Goal: Task Accomplishment & Management: Manage account settings

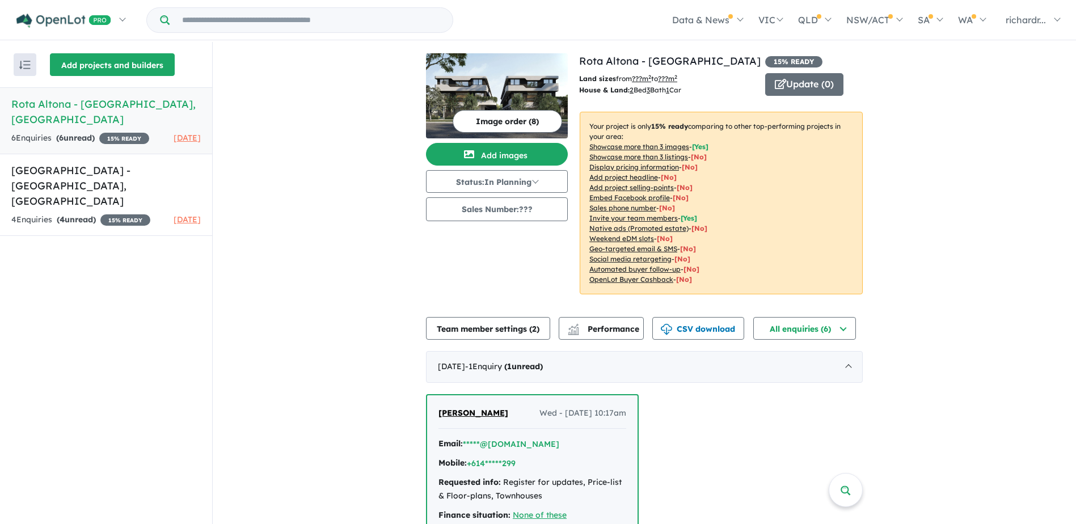
click at [85, 60] on button "Add projects and builders" at bounding box center [112, 64] width 125 height 23
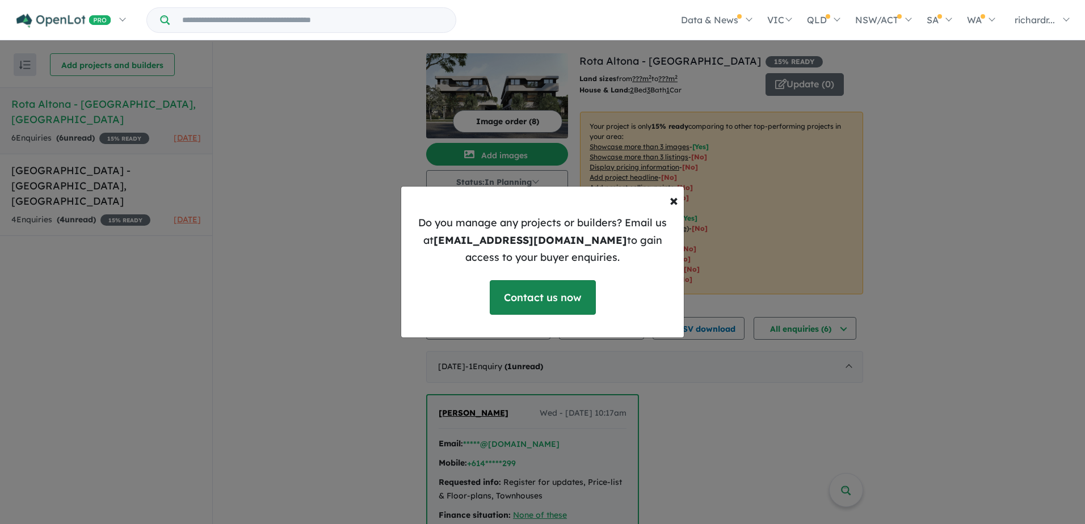
click at [538, 290] on link "Contact us now" at bounding box center [543, 297] width 106 height 35
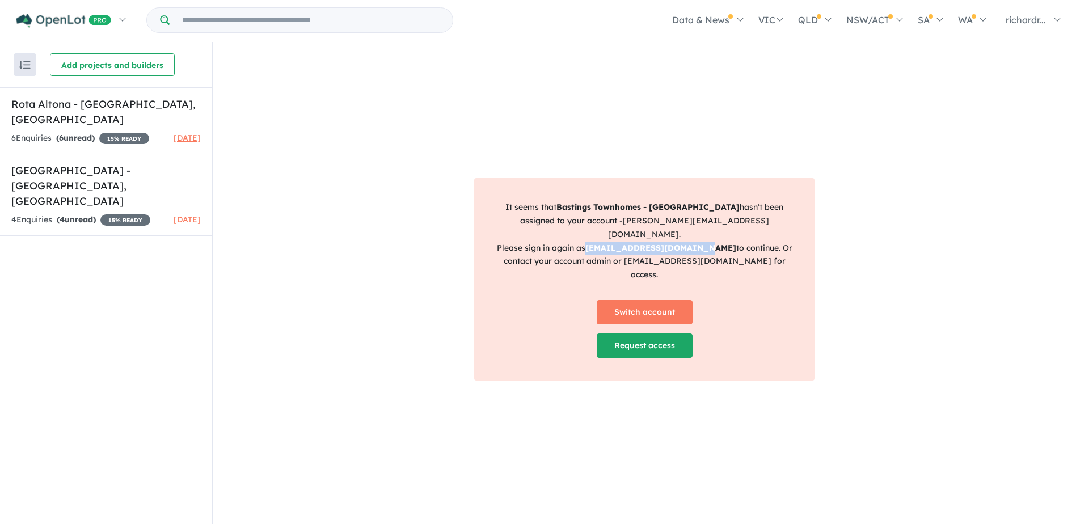
drag, startPoint x: 701, startPoint y: 248, endPoint x: 589, endPoint y: 243, distance: 111.8
click at [589, 243] on strong "admin@lucentgroup.com.au" at bounding box center [660, 248] width 151 height 10
drag, startPoint x: 714, startPoint y: 263, endPoint x: 620, endPoint y: 266, distance: 93.7
click at [620, 266] on p "It seems that Bastings Townhomes - Northcote hasn't been assigned to your accou…" at bounding box center [644, 241] width 302 height 81
copy p "[EMAIL_ADDRESS][DOMAIN_NAME]"
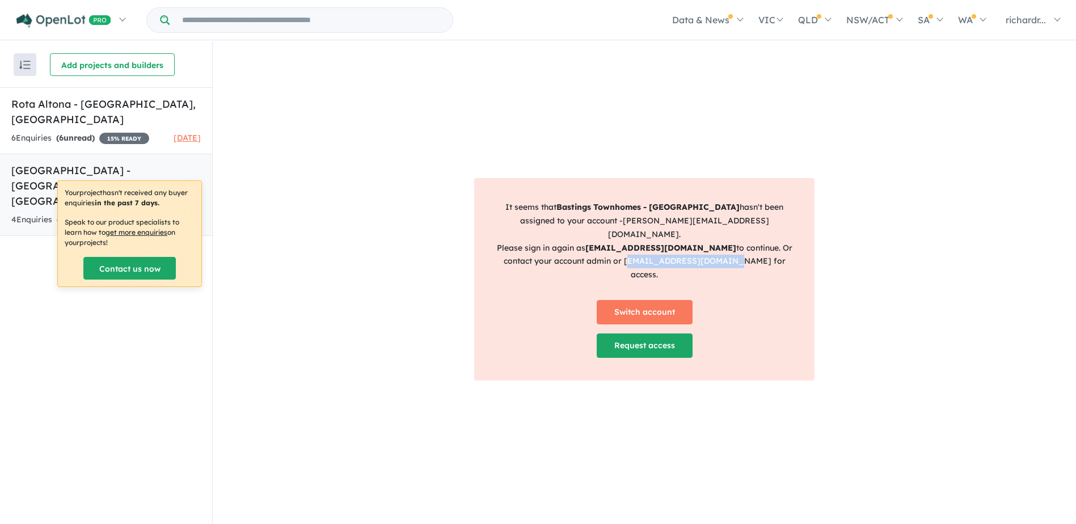
click at [53, 163] on h5 "Preston Crossing Estate - Preston , VIC" at bounding box center [105, 186] width 189 height 46
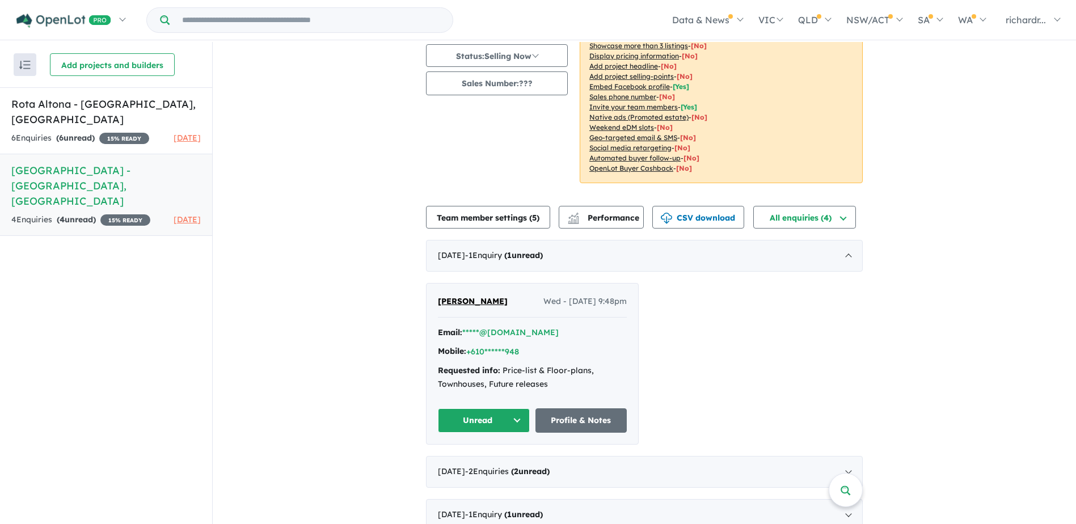
scroll to position [126, 0]
click at [488, 499] on div "December 2021 - 1 Enquir y ( 1 unread)" at bounding box center [644, 515] width 437 height 32
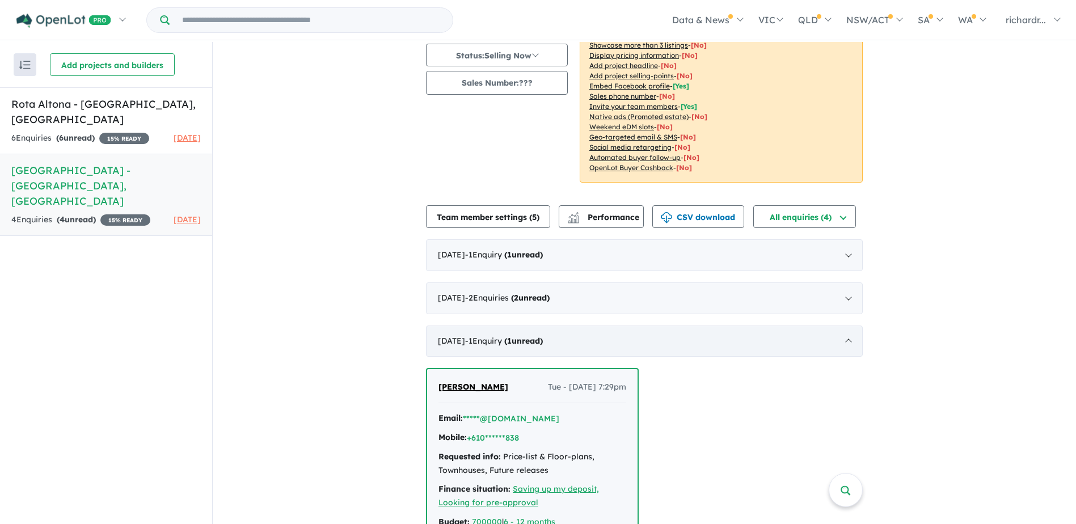
scroll to position [2, 0]
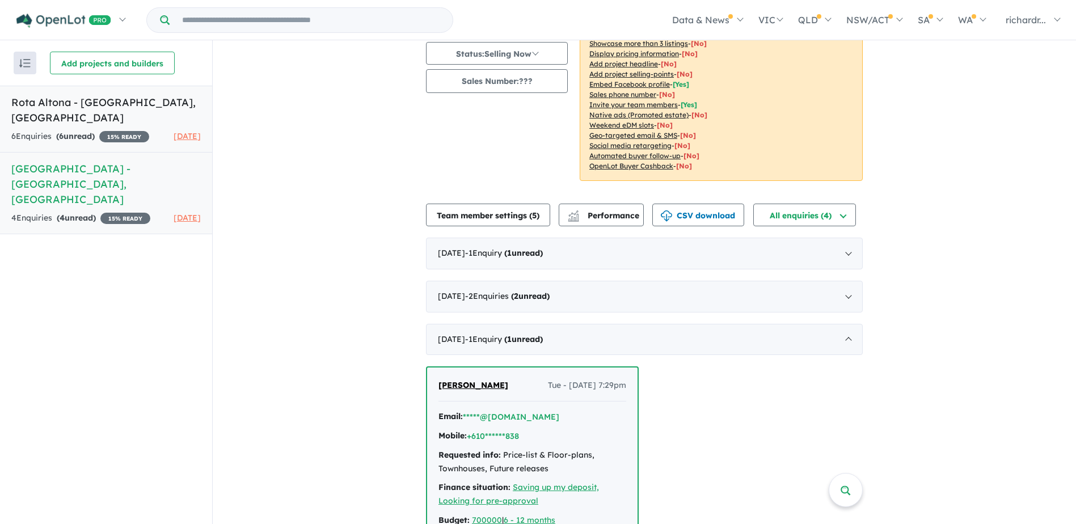
click at [41, 99] on h5 "Rota Altona - Altona , VIC" at bounding box center [105, 110] width 189 height 31
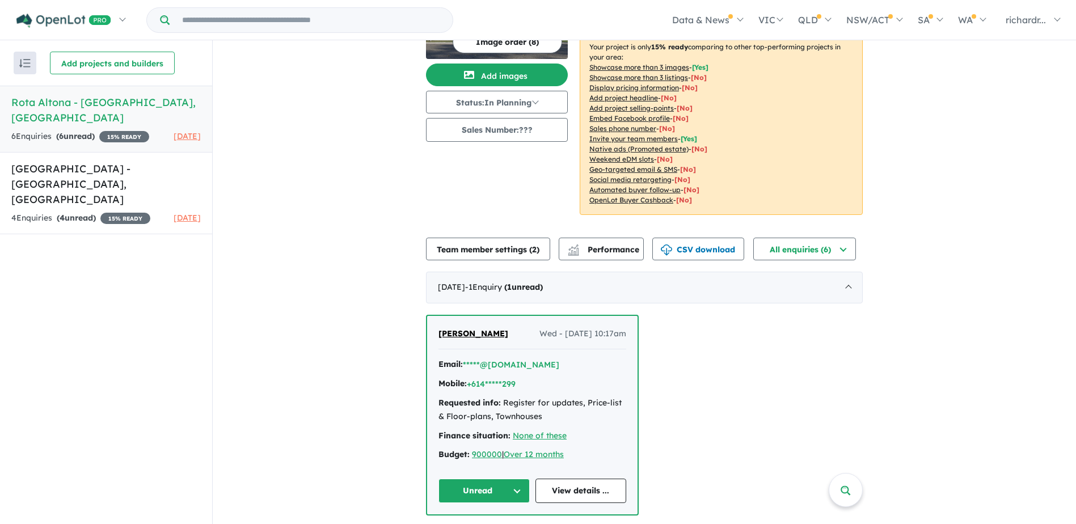
scroll to position [167, 0]
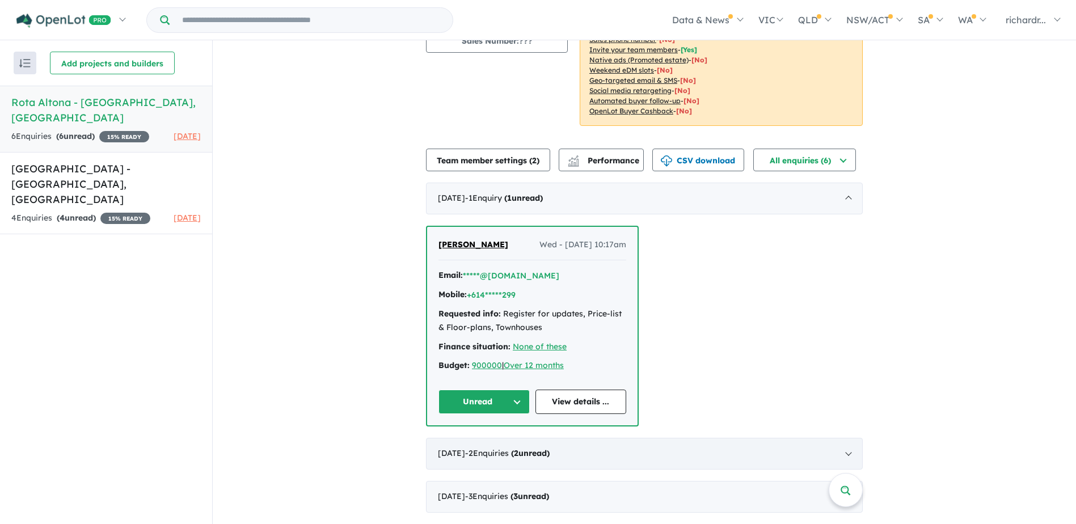
click at [452, 450] on div "May 2025 - 2 Enquir ies ( 2 unread)" at bounding box center [644, 454] width 437 height 32
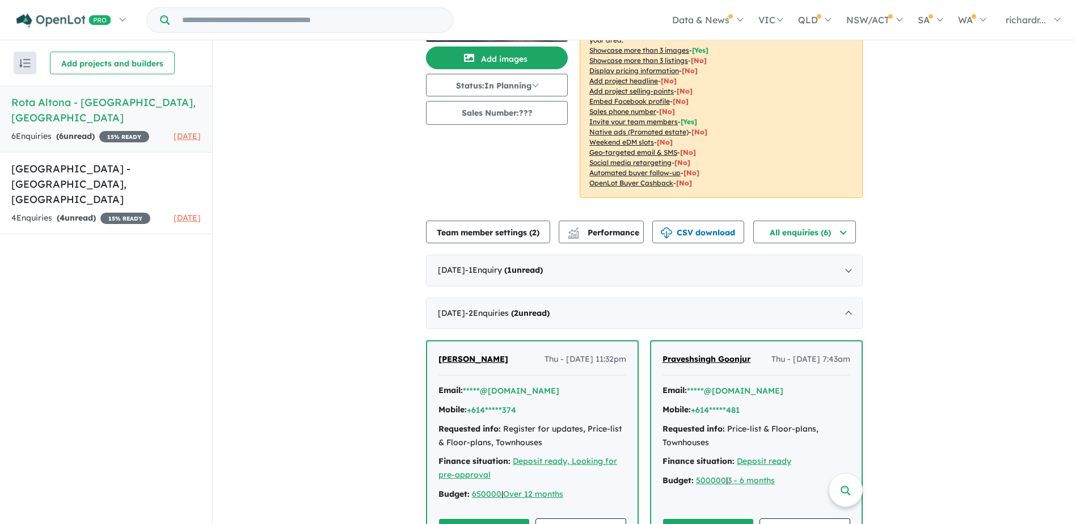
scroll to position [180, 0]
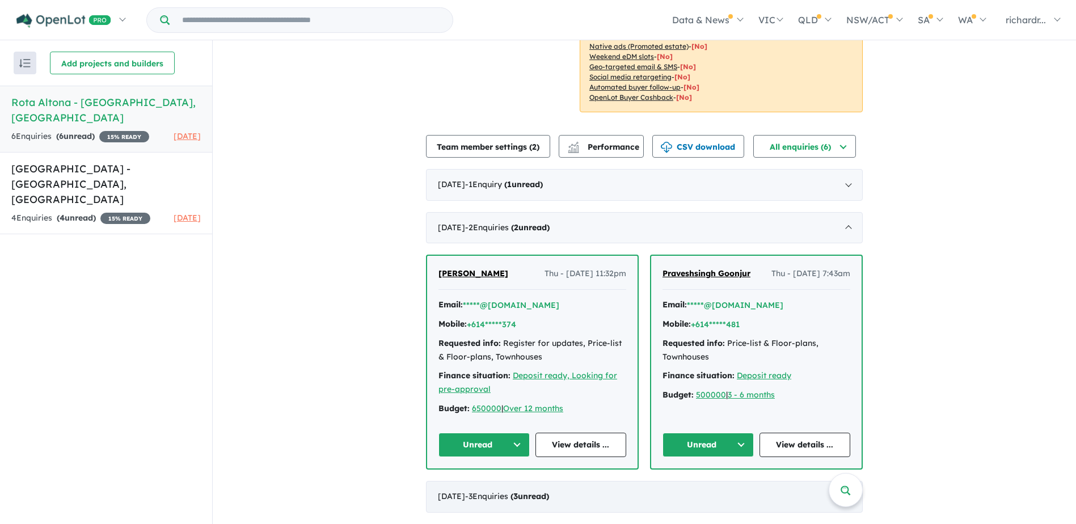
click at [467, 496] on div "December 2024 - 3 Enquir ies ( 3 unread)" at bounding box center [644, 497] width 437 height 32
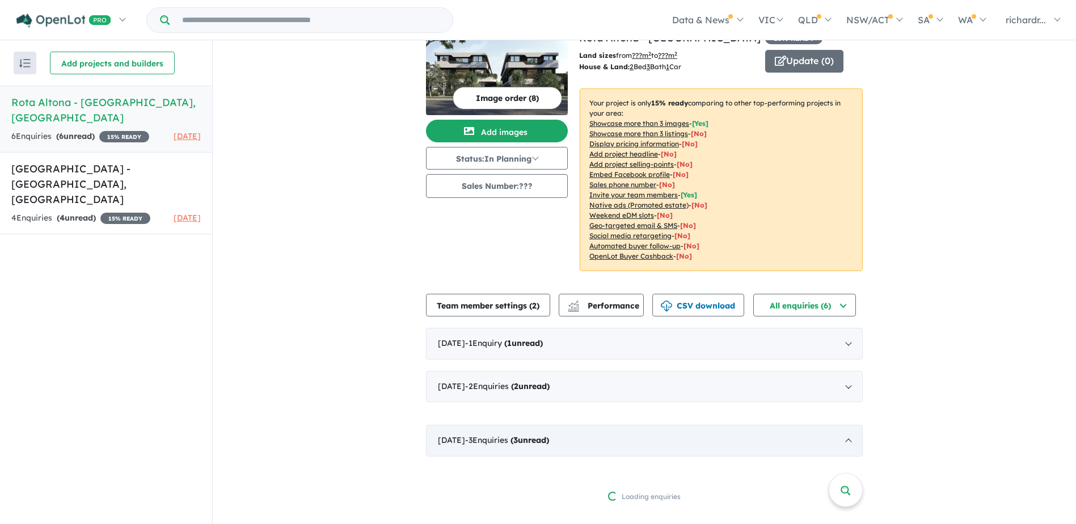
scroll to position [0, 0]
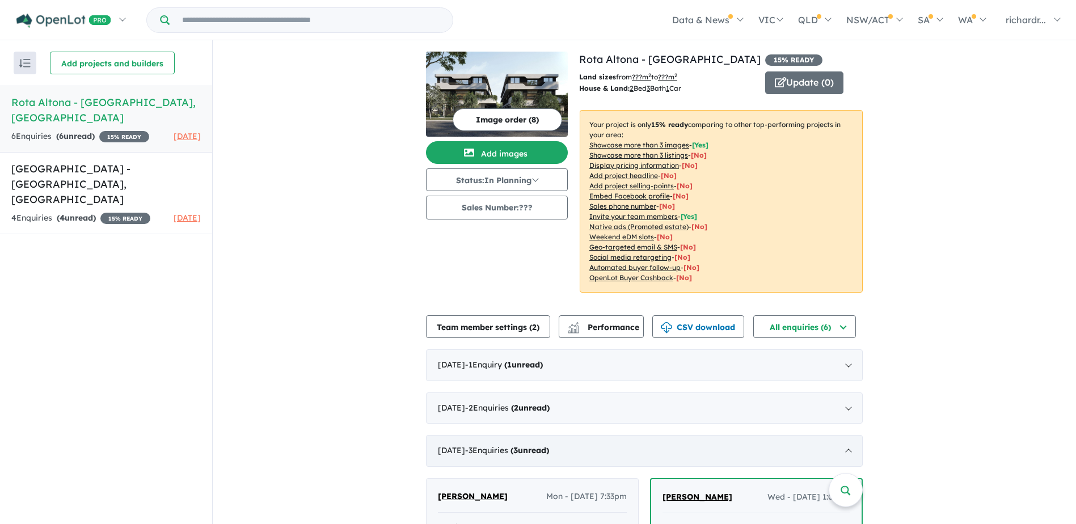
click at [470, 452] on div "December 2024 - 3 Enquir ies ( 3 unread)" at bounding box center [644, 451] width 437 height 32
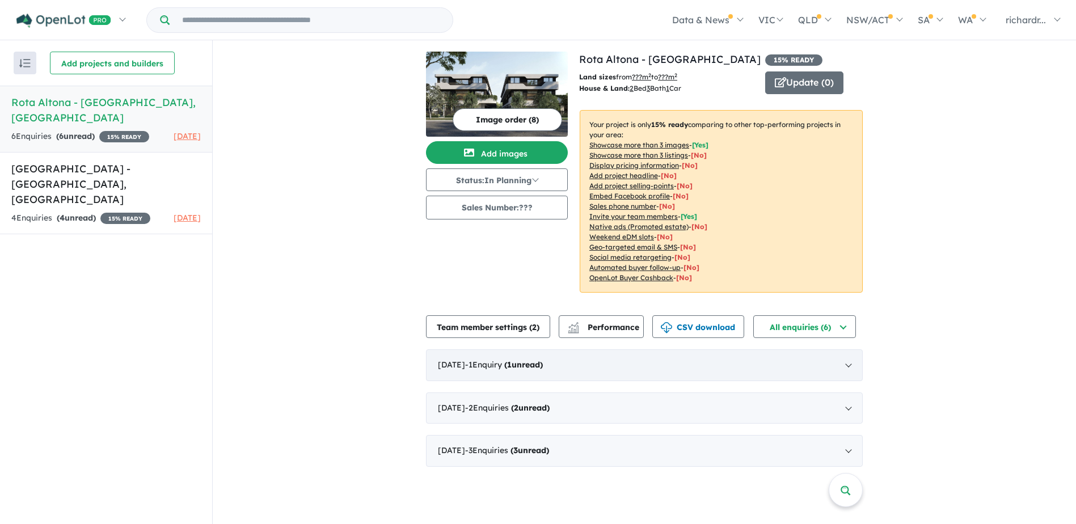
click at [459, 364] on div "August 2025 - 1 Enquir y ( 1 unread)" at bounding box center [644, 365] width 437 height 32
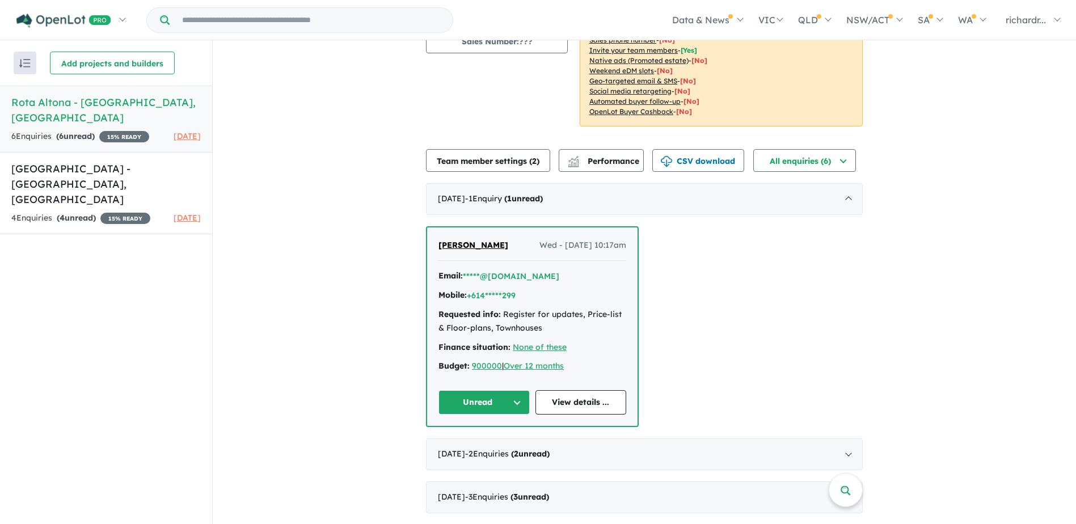
scroll to position [167, 0]
click at [563, 402] on link "View details ..." at bounding box center [580, 402] width 91 height 24
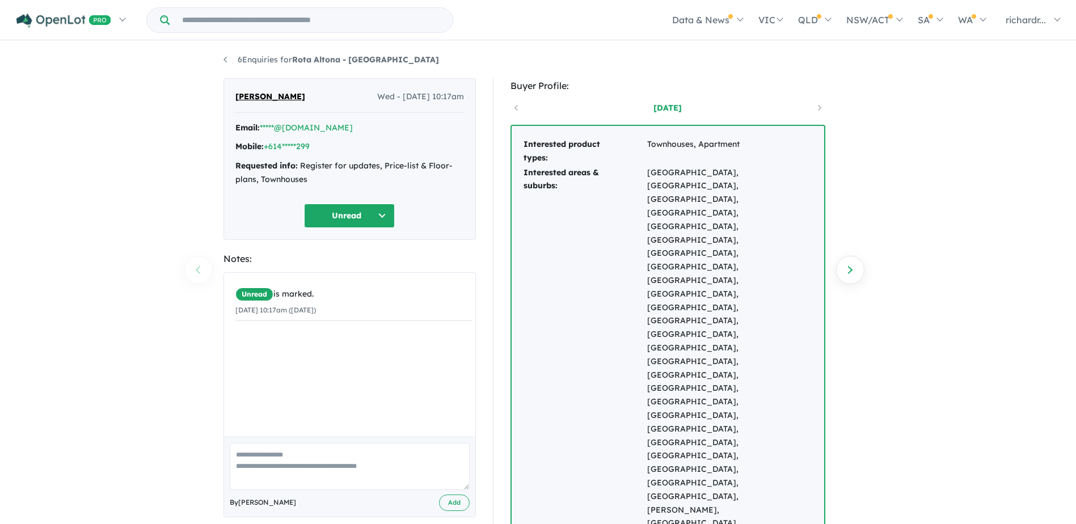
click at [334, 210] on button "Unread" at bounding box center [349, 216] width 91 height 24
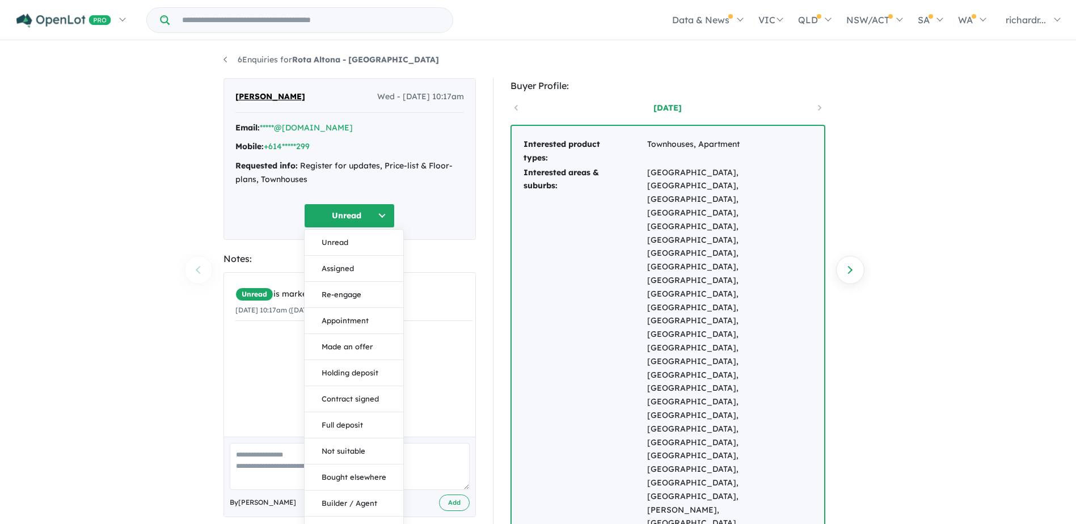
click at [285, 222] on div "Unread Unread Assigned Re-engage Appointment Made an offer Holding deposit Cont…" at bounding box center [349, 216] width 229 height 24
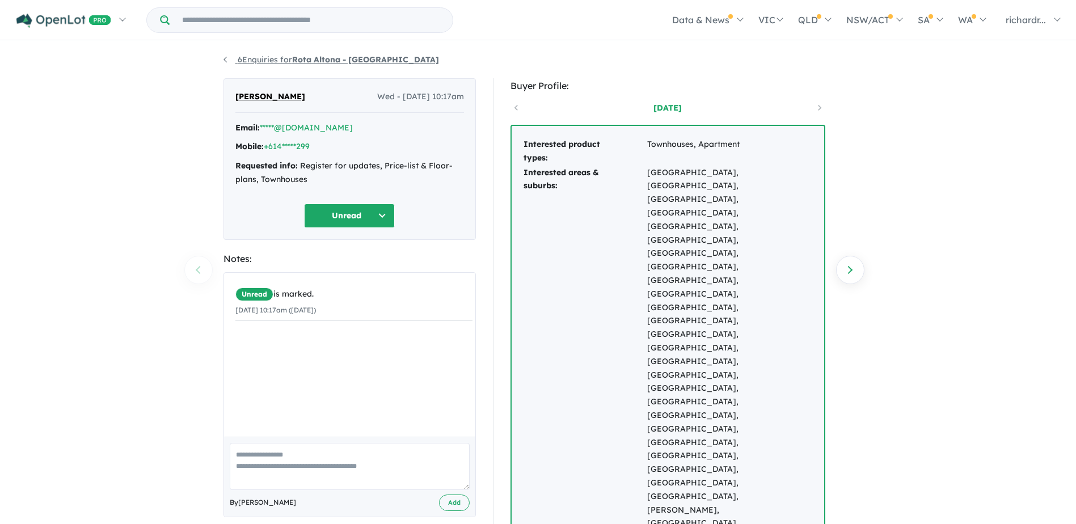
click at [286, 57] on link "6 Enquiries for Rota Altona - Altona" at bounding box center [331, 59] width 216 height 10
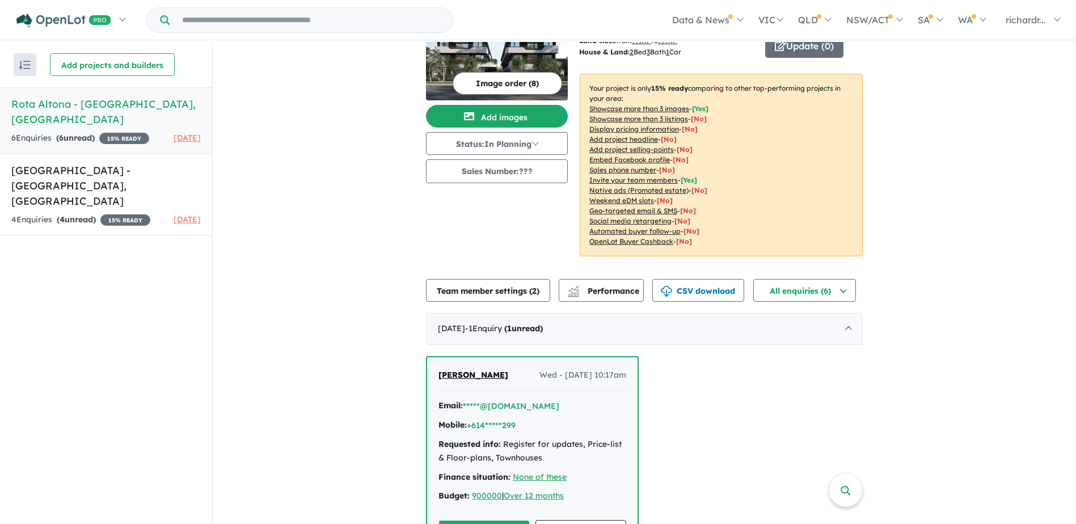
scroll to position [44, 0]
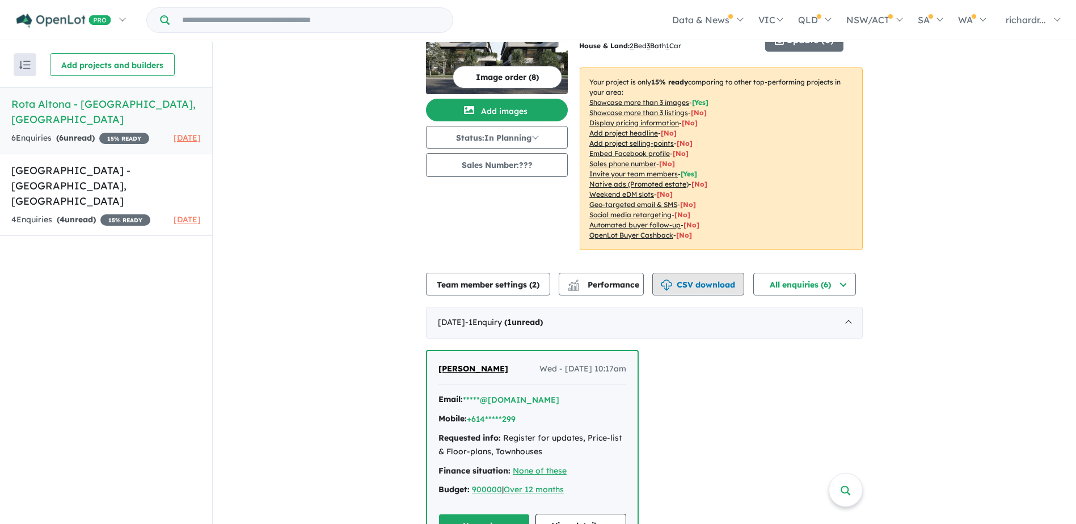
click at [681, 282] on button "CSV download" at bounding box center [698, 284] width 92 height 23
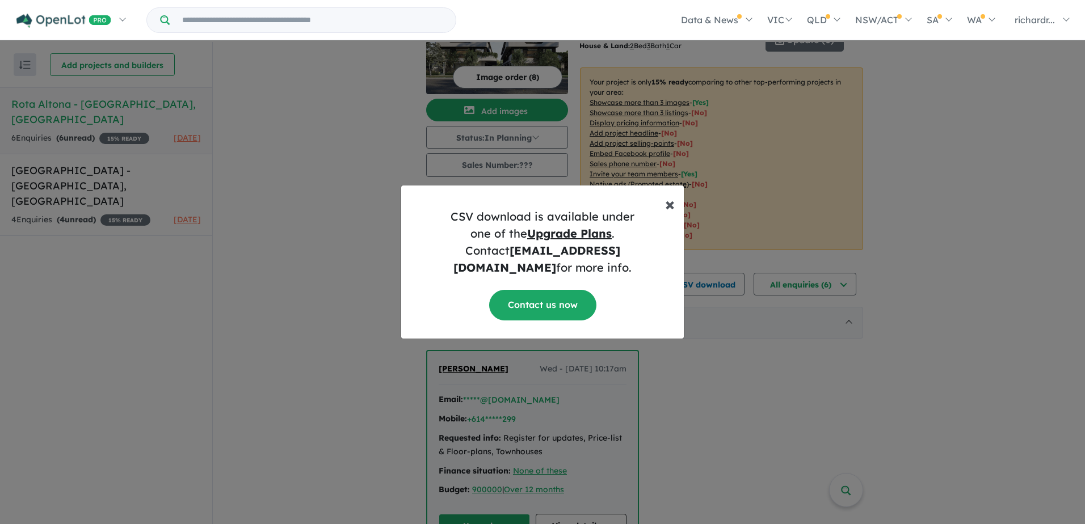
click at [671, 213] on span "×" at bounding box center [670, 203] width 10 height 23
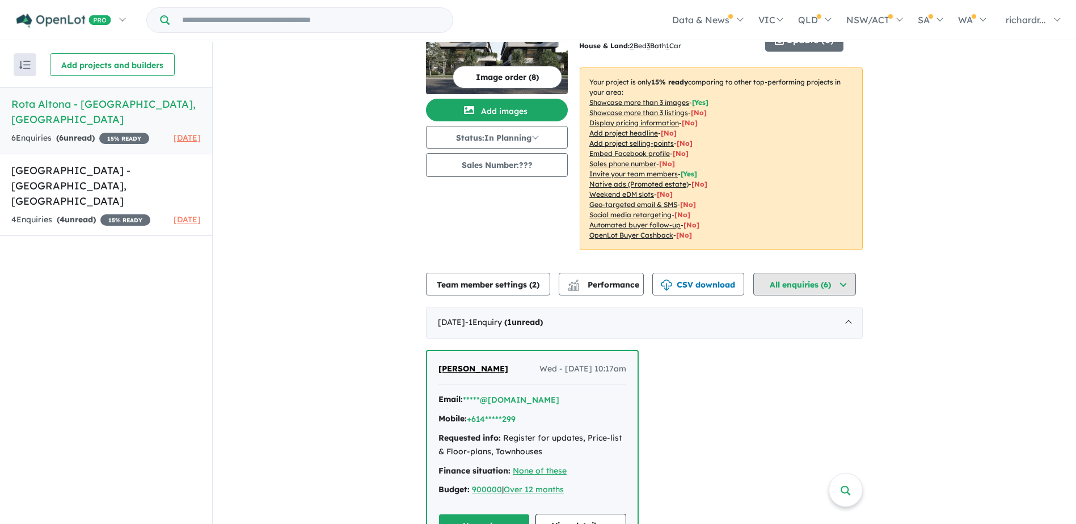
click at [793, 285] on button "All enquiries ( 6 )" at bounding box center [804, 284] width 103 height 23
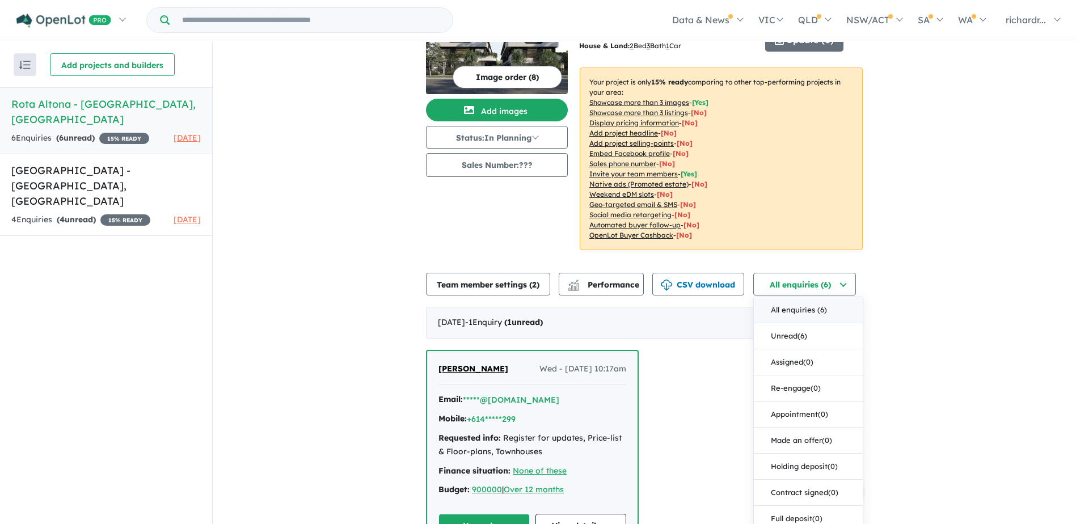
click at [793, 302] on button "All enquiries ( 6 )" at bounding box center [808, 310] width 109 height 26
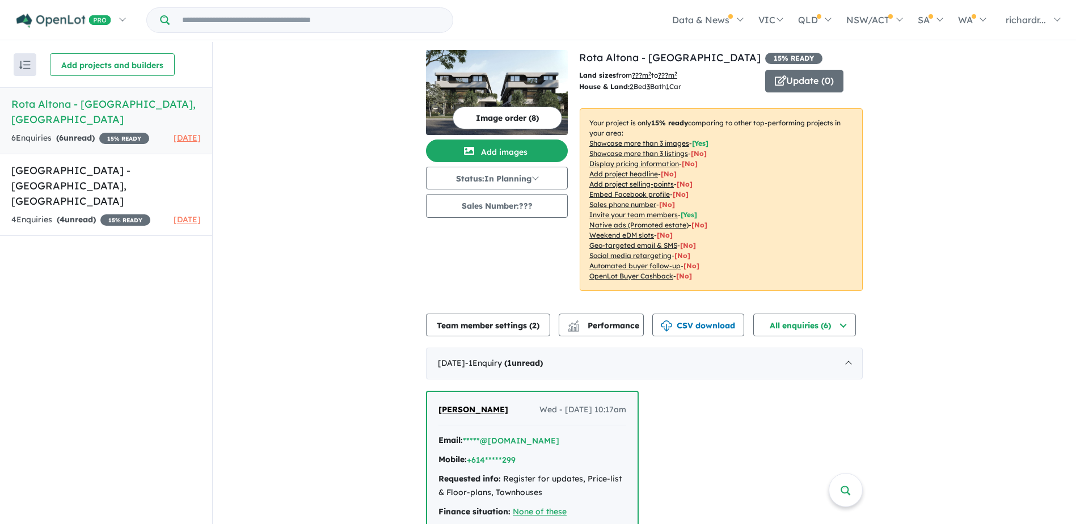
scroll to position [0, 0]
